Goal: Information Seeking & Learning: Learn about a topic

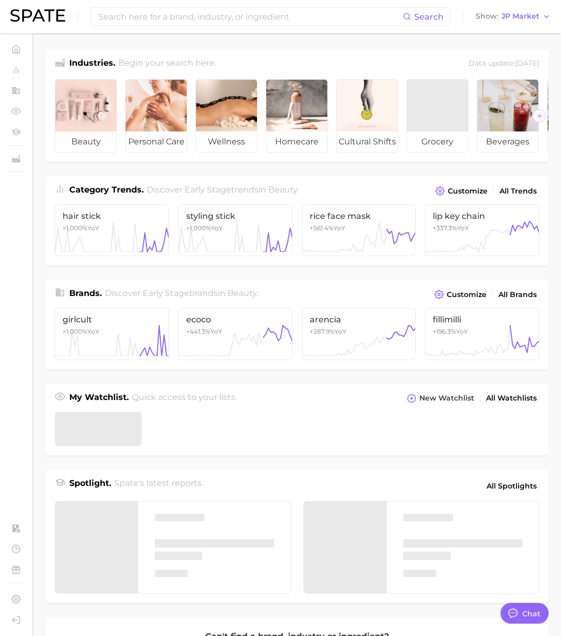
type textarea "x"
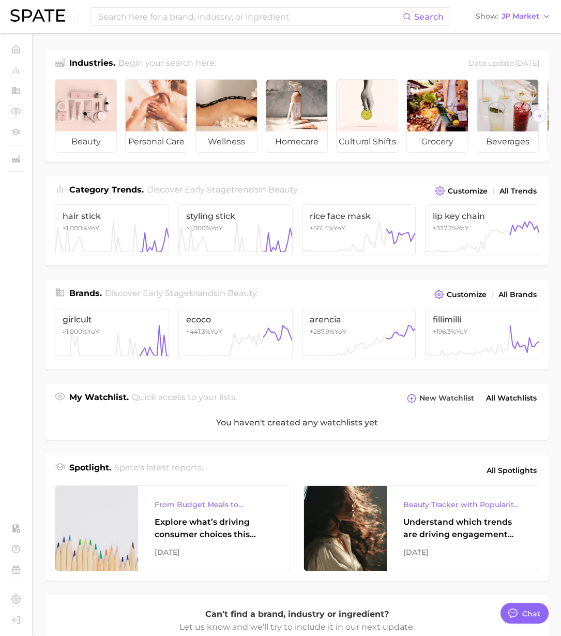
drag, startPoint x: 526, startPoint y: 23, endPoint x: 492, endPoint y: 24, distance: 33.6
click at [526, 23] on button "Show JP Market" at bounding box center [513, 16] width 80 height 13
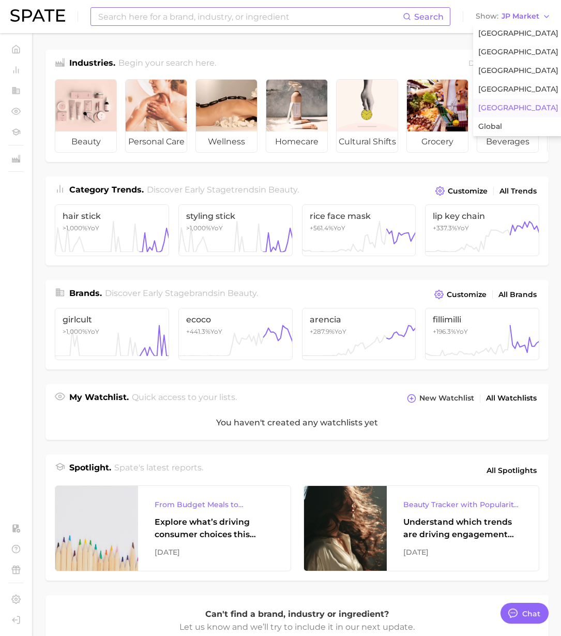
scroll to position [1696, 0]
click at [518, 39] on button "[GEOGRAPHIC_DATA]" at bounding box center [518, 33] width 91 height 19
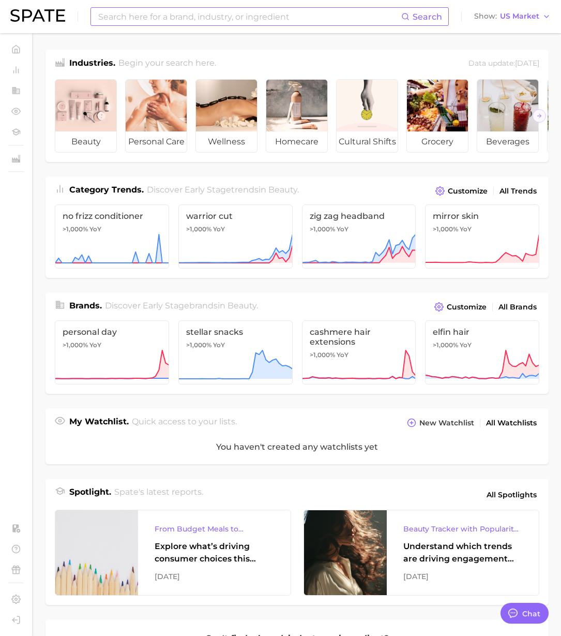
click at [367, 21] on input at bounding box center [249, 17] width 304 height 18
type input "そ"
type input "あ"
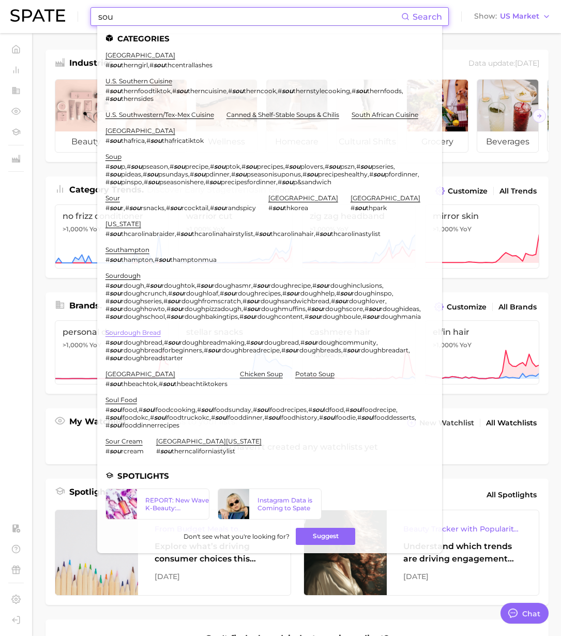
type input "sou"
click at [154, 333] on link "sourdough bread" at bounding box center [133, 332] width 55 height 8
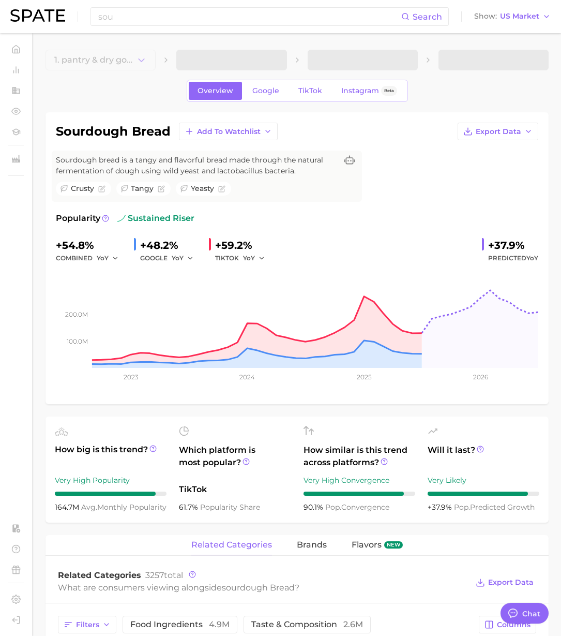
type textarea "x"
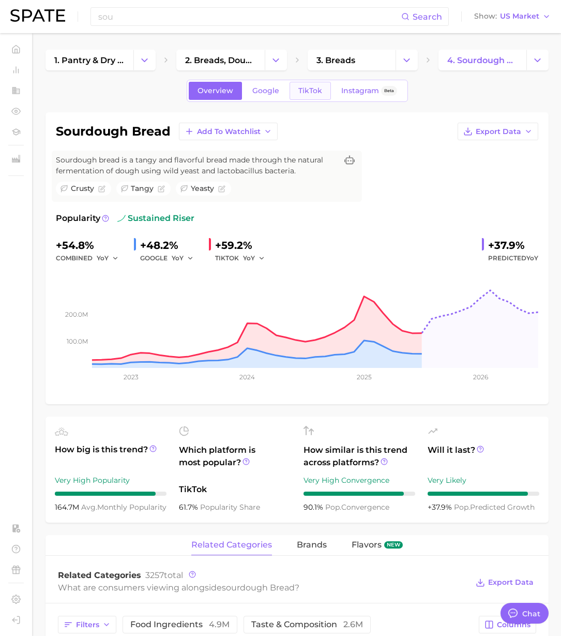
click at [307, 96] on link "TikTok" at bounding box center [310, 91] width 41 height 18
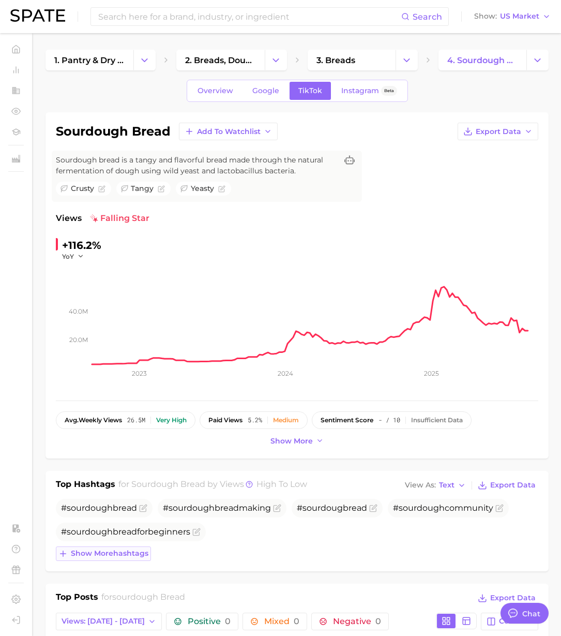
click at [100, 553] on span "Show more hashtags" at bounding box center [110, 553] width 78 height 9
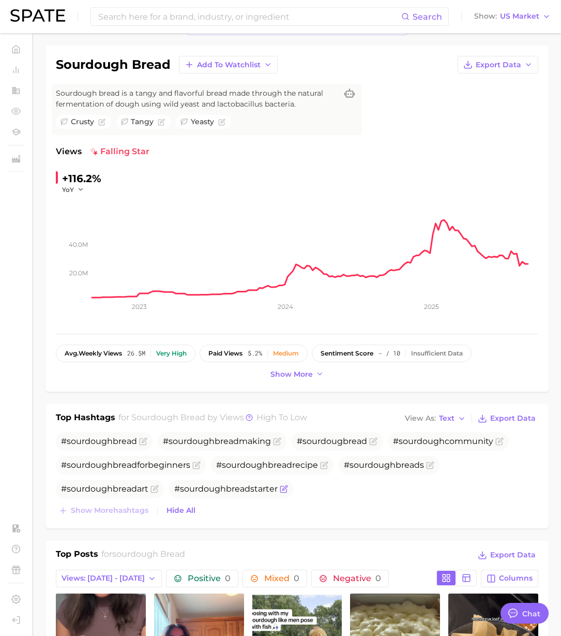
scroll to position [70, 0]
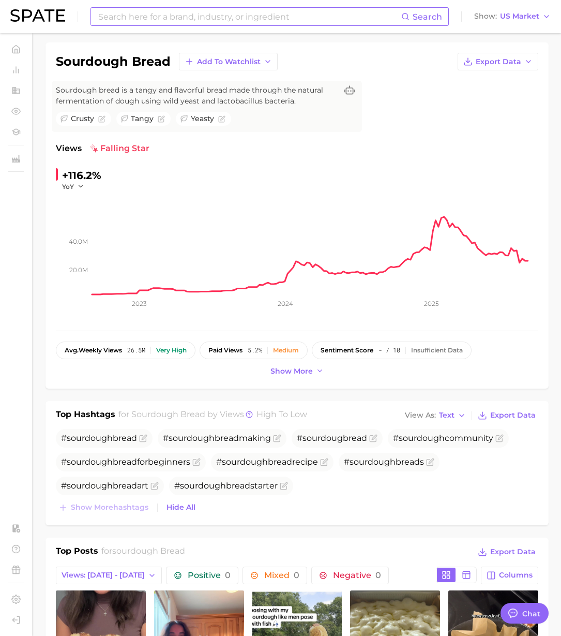
click at [207, 17] on input at bounding box center [249, 17] width 304 height 18
type input "母"
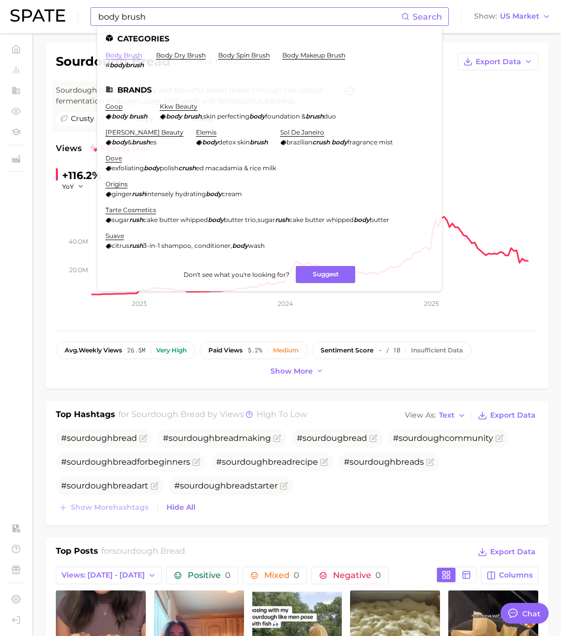
click at [136, 51] on link "body brush" at bounding box center [124, 55] width 37 height 8
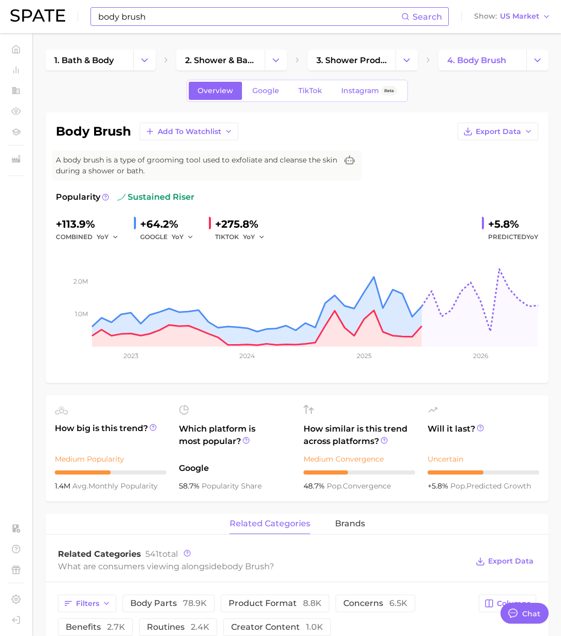
click at [154, 19] on input "body brush" at bounding box center [249, 17] width 304 height 18
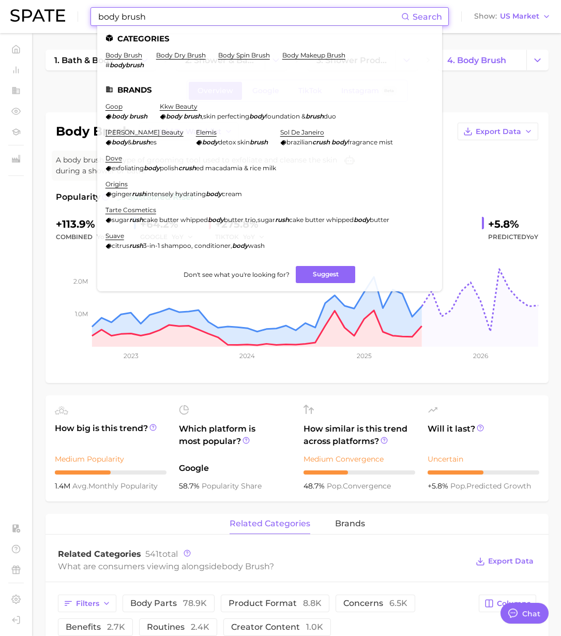
drag, startPoint x: 146, startPoint y: 18, endPoint x: 40, endPoint y: 16, distance: 106.6
click at [40, 16] on div "body brush Search Categories body brush # bodybrush body dry brush body spin br…" at bounding box center [280, 16] width 541 height 33
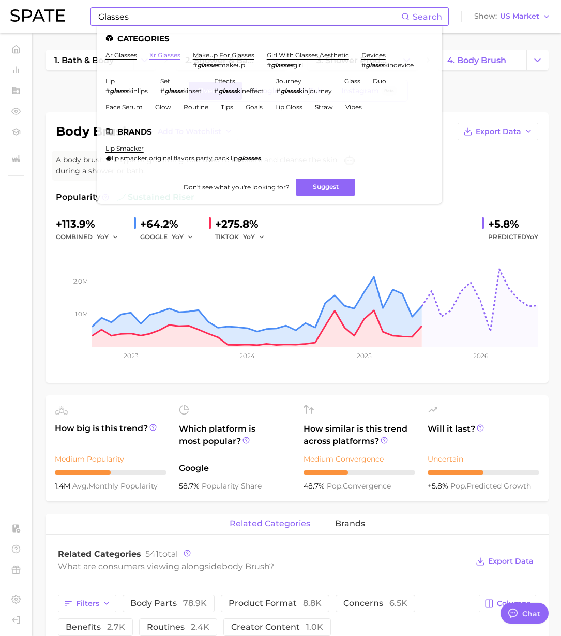
click at [166, 55] on link "xr glasses" at bounding box center [164, 55] width 31 height 8
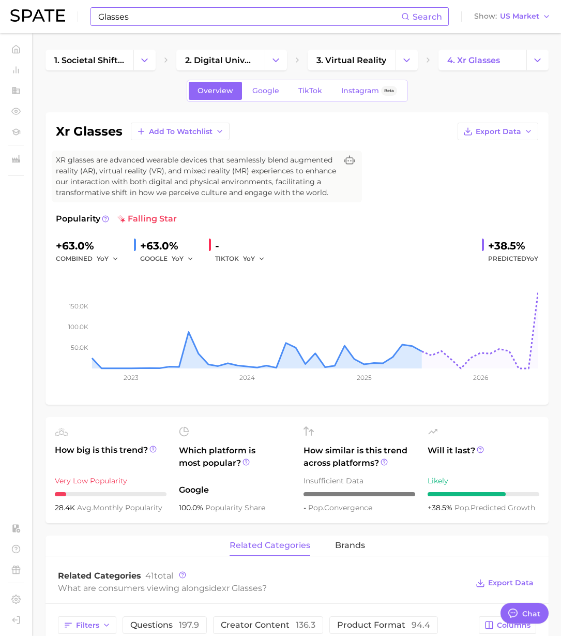
click at [142, 19] on input "Glasses" at bounding box center [249, 17] width 304 height 18
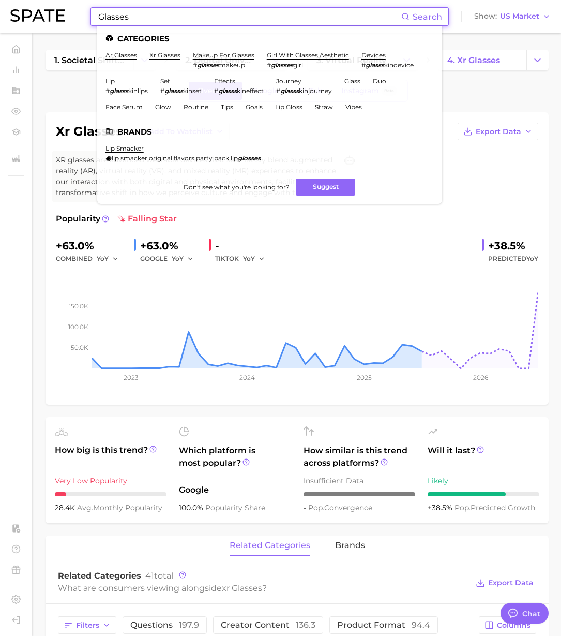
click at [17, 14] on div "Glasses Search Categories ar glasses xr glasses makeup for glasses # glasses ma…" at bounding box center [280, 16] width 541 height 33
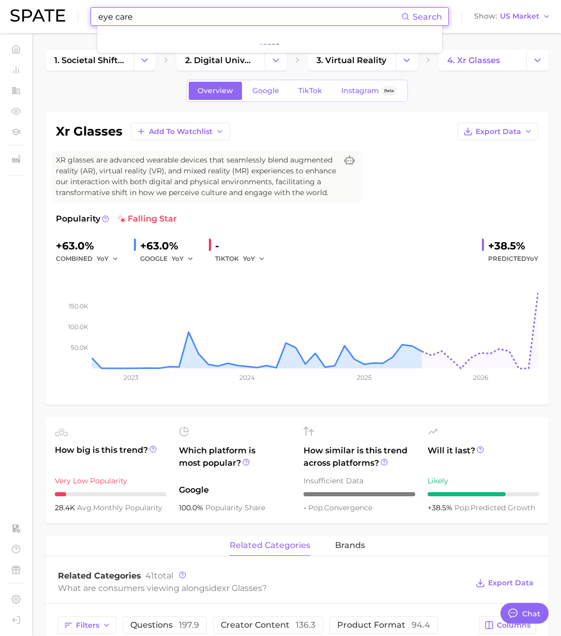
scroll to position [44, 0]
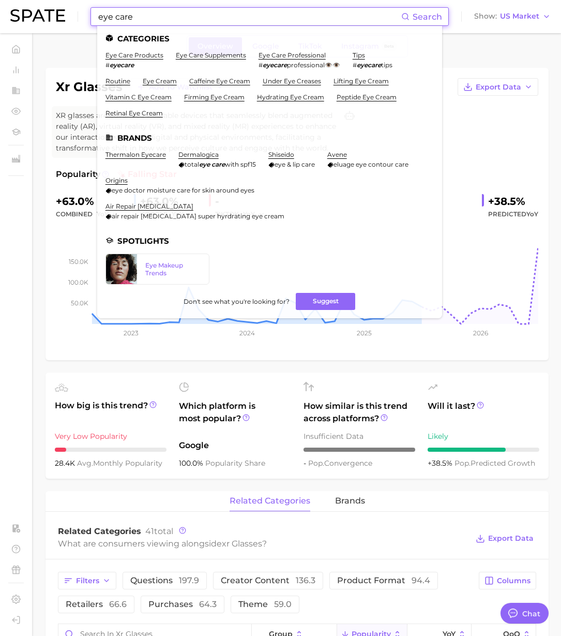
drag, startPoint x: 135, startPoint y: 16, endPoint x: 97, endPoint y: 9, distance: 38.8
click at [97, 9] on input "eye care" at bounding box center [249, 17] width 304 height 18
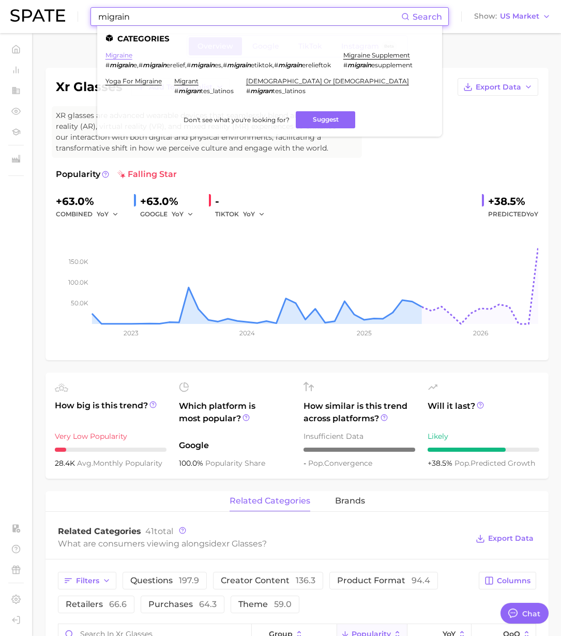
type input "migrain"
click at [118, 58] on link "migraine" at bounding box center [119, 55] width 27 height 8
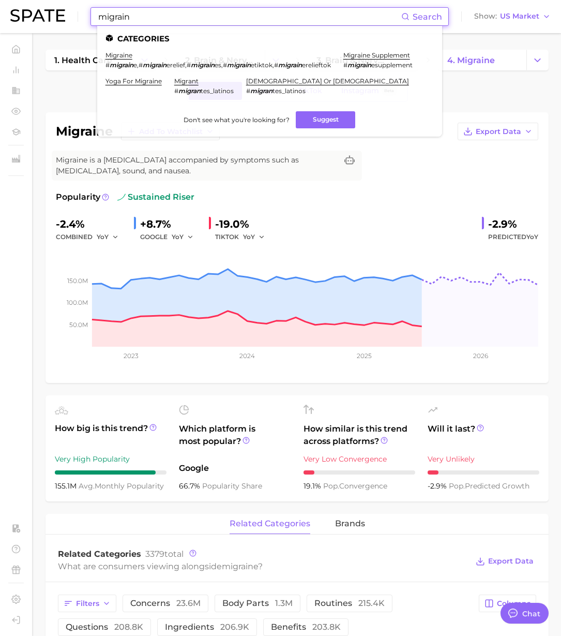
click at [194, 8] on input "migrain" at bounding box center [249, 17] width 304 height 18
click at [193, 12] on input "migrain" at bounding box center [249, 17] width 304 height 18
click at [343, 59] on link "migraine supplement" at bounding box center [376, 55] width 67 height 8
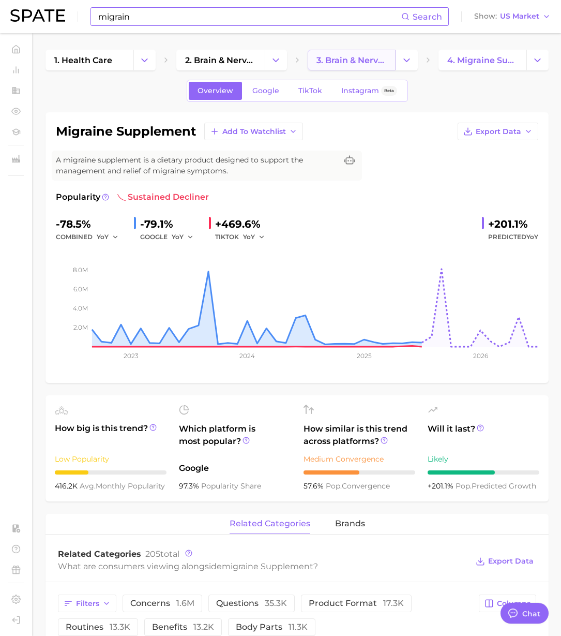
click at [354, 63] on span "3. brain & nervous system treatments" at bounding box center [352, 60] width 70 height 10
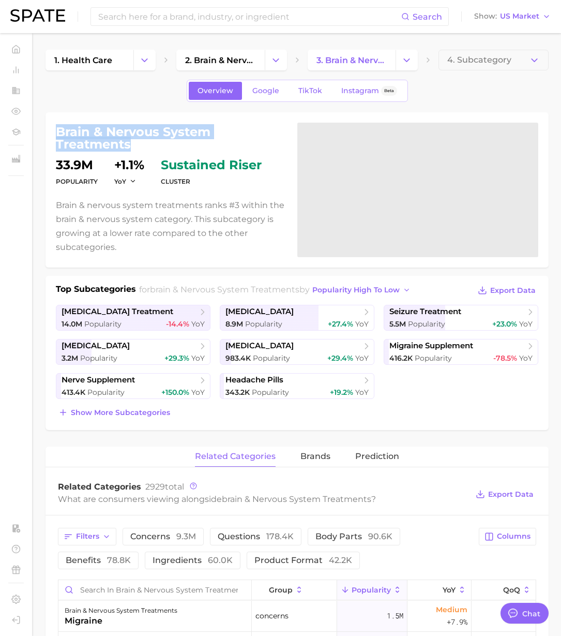
drag, startPoint x: 133, startPoint y: 143, endPoint x: 57, endPoint y: 132, distance: 76.8
click at [57, 132] on h1 "brain & nervous system treatments" at bounding box center [170, 138] width 229 height 25
copy h1 "brain & nervous system treatments"
click at [236, 14] on input at bounding box center [249, 17] width 304 height 18
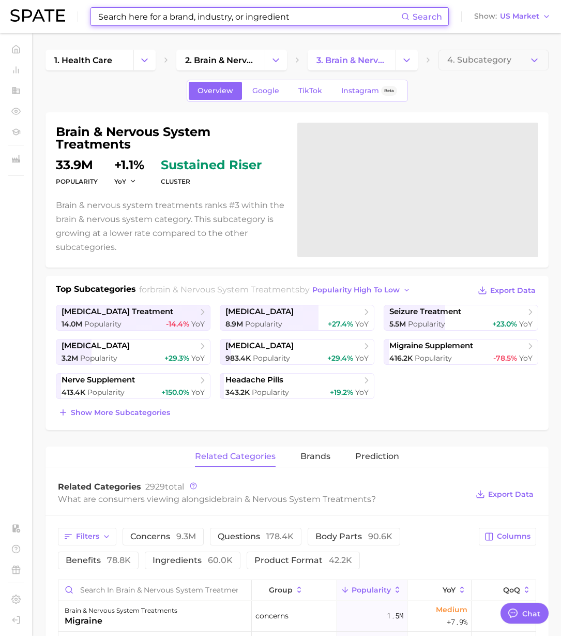
click at [150, 12] on input at bounding box center [249, 17] width 304 height 18
paste input "placenta injection"
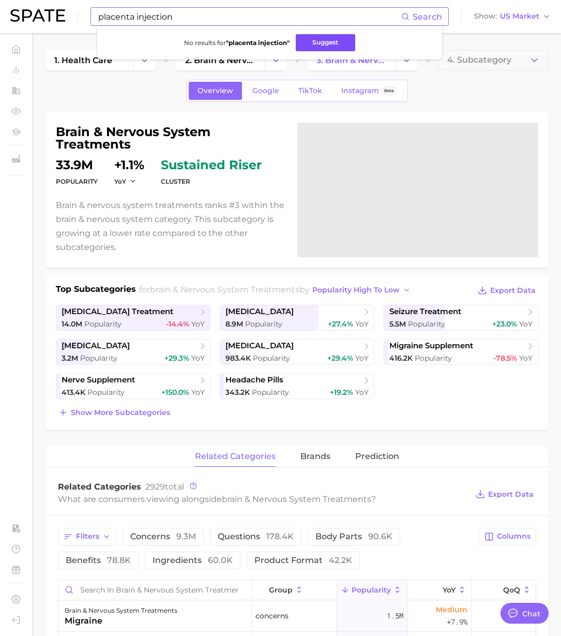
click at [324, 44] on button "Suggest" at bounding box center [325, 42] width 59 height 17
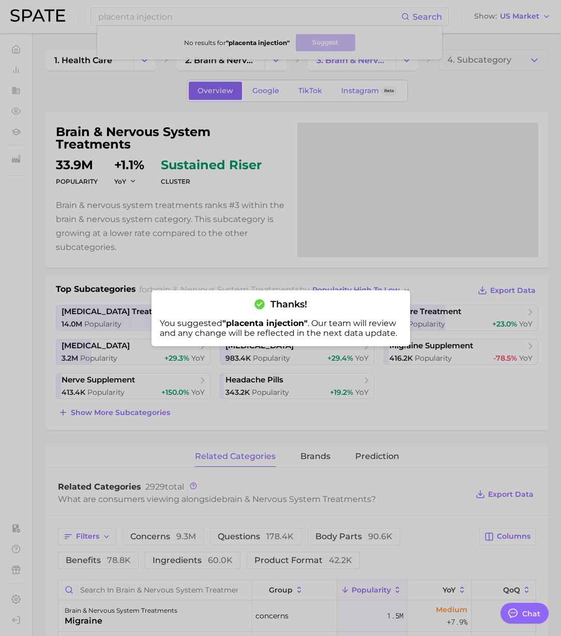
click at [127, 269] on div at bounding box center [280, 318] width 561 height 636
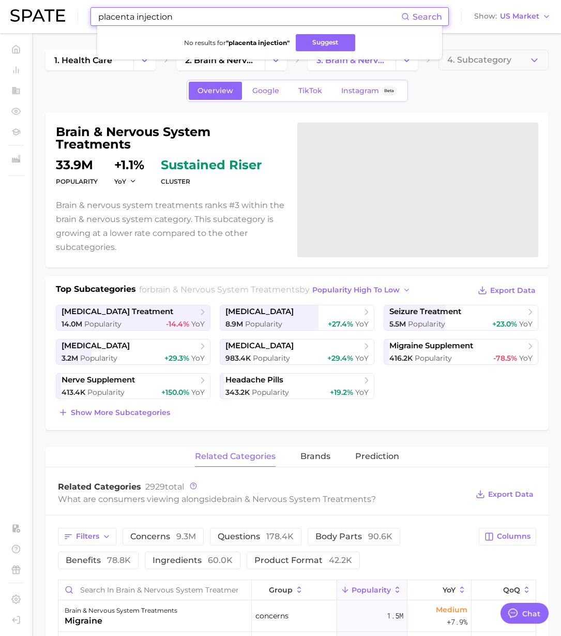
drag, startPoint x: 169, startPoint y: 18, endPoint x: 28, endPoint y: 15, distance: 141.2
click at [18, 12] on div "placenta injection Search No results for " placenta injection " Suggest Show US…" at bounding box center [280, 16] width 541 height 33
paste input "Soufflé"
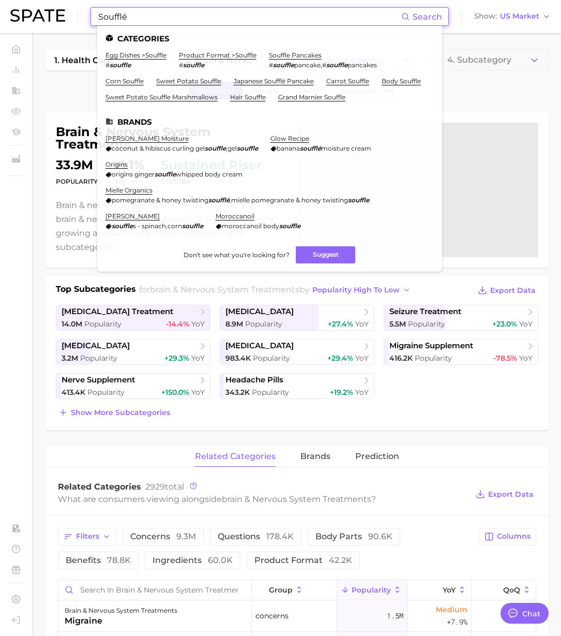
type input "Soufflé"
